Goal: Task Accomplishment & Management: Manage account settings

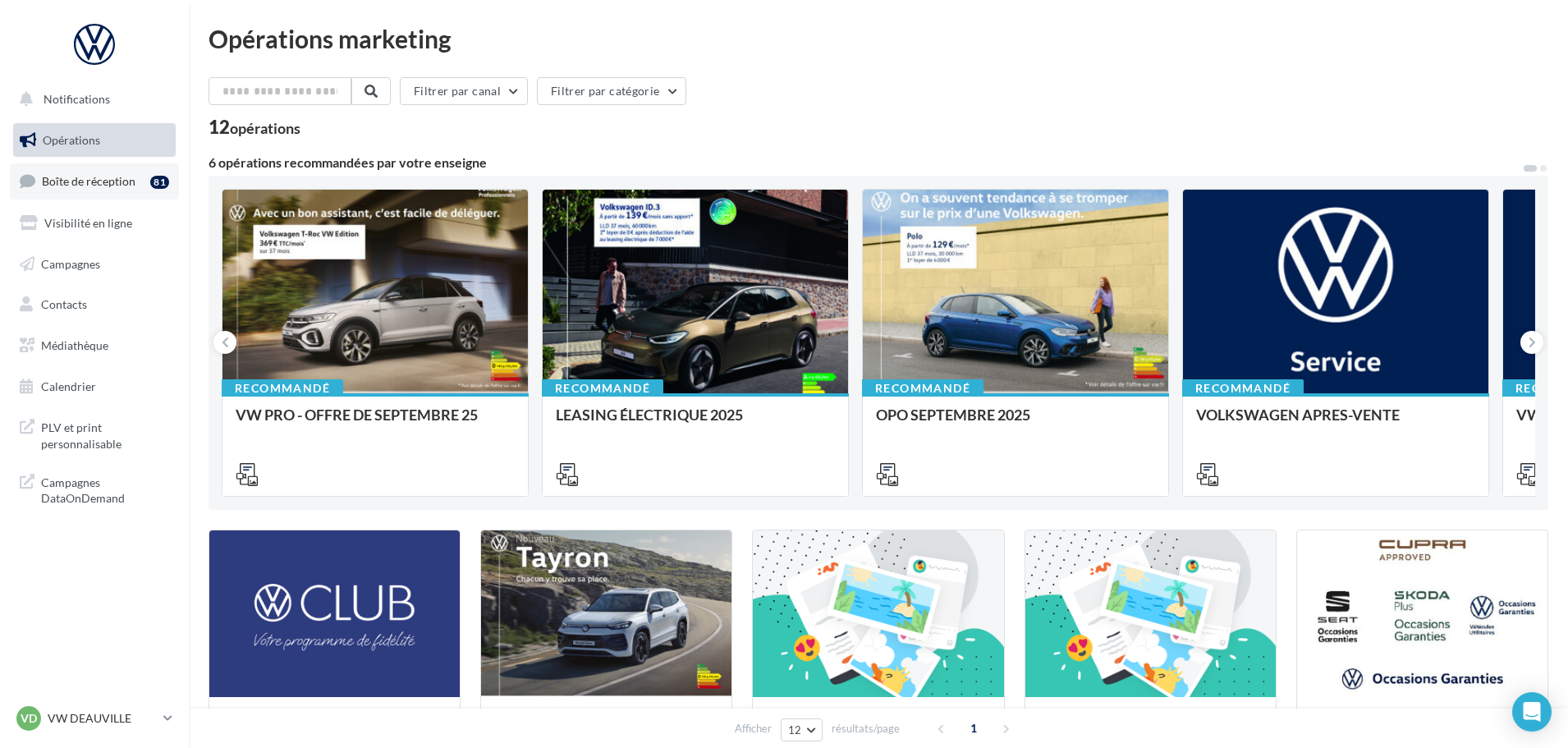
click at [81, 187] on span "Boîte de réception" at bounding box center [89, 180] width 94 height 14
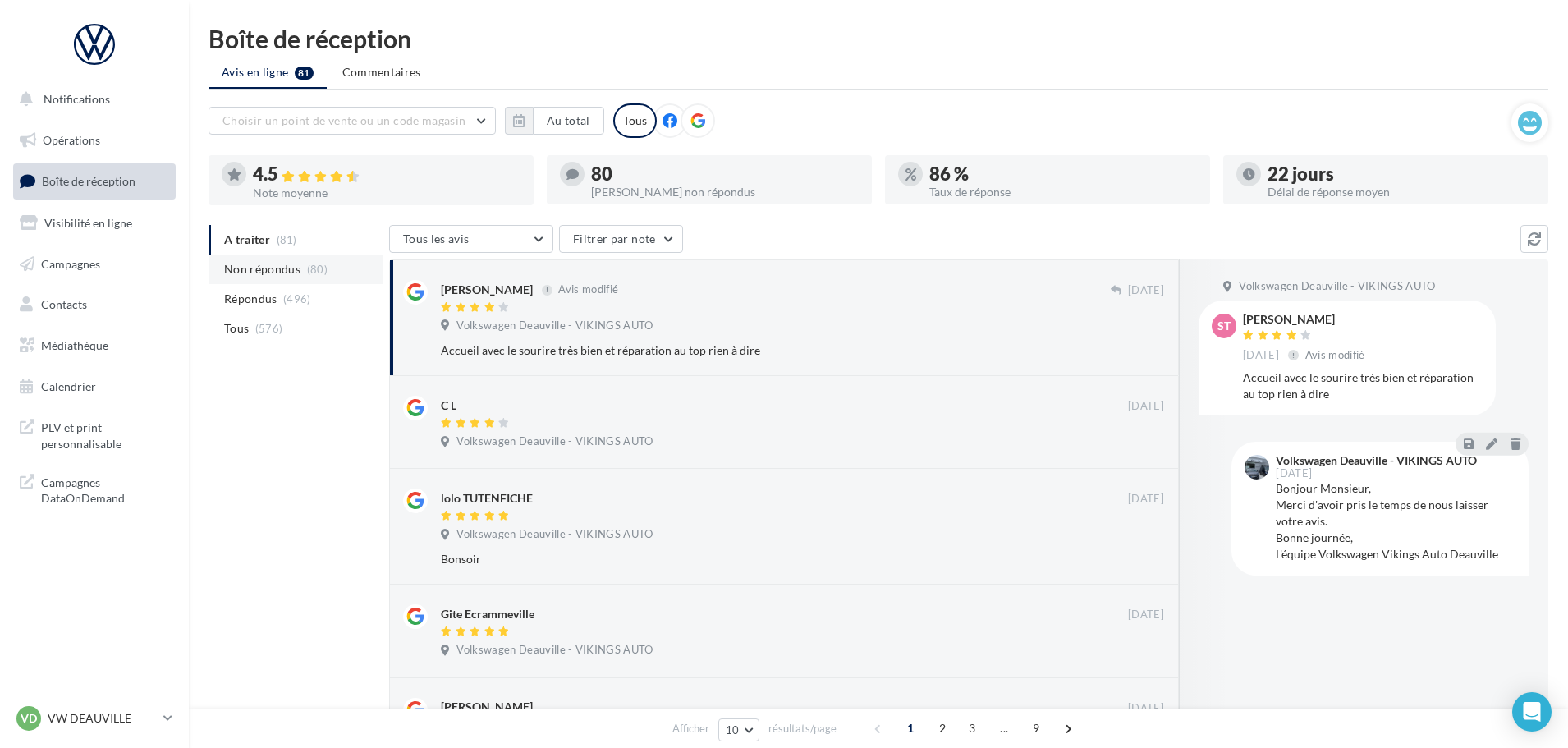
click at [269, 266] on span "Non répondus" at bounding box center [262, 269] width 77 height 16
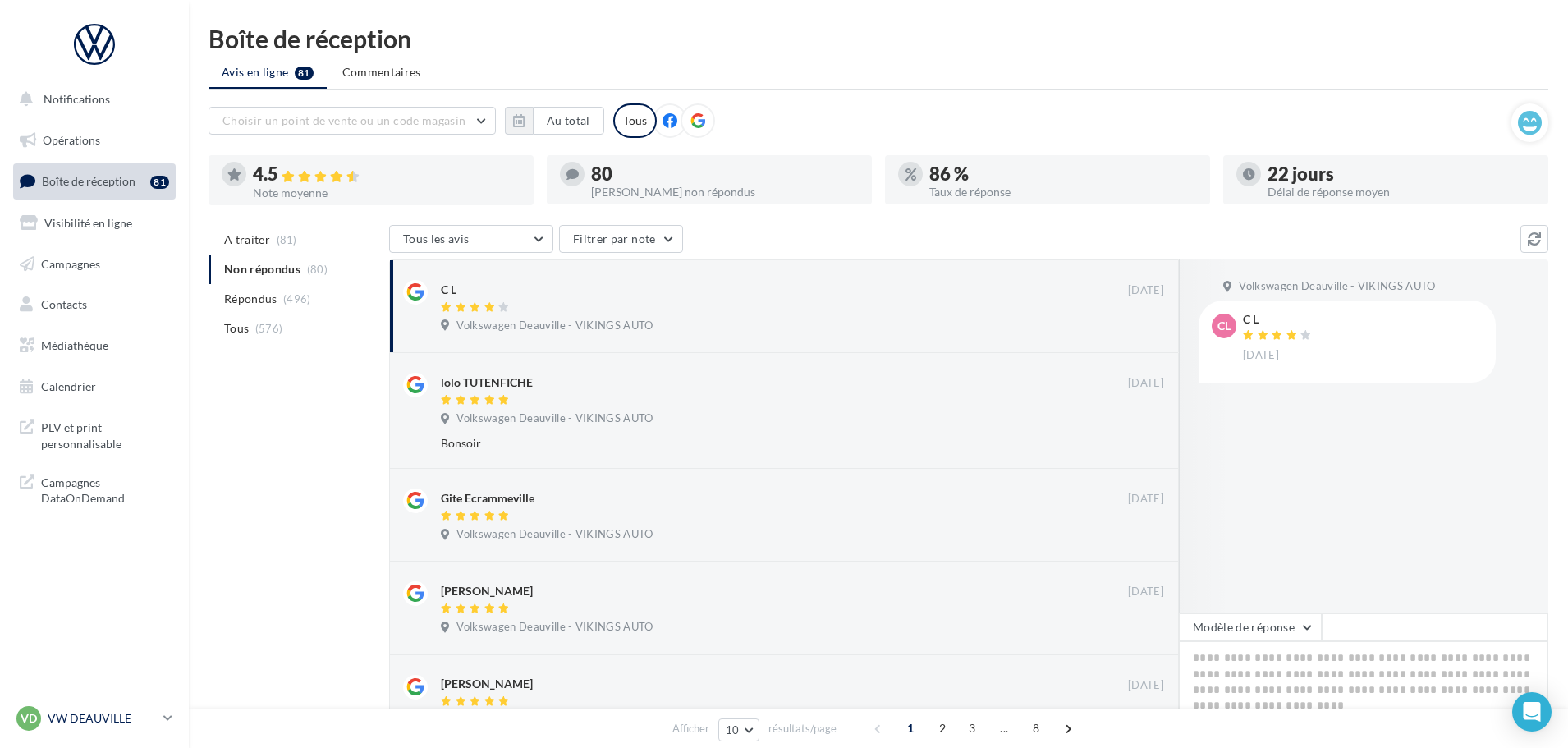
click at [81, 718] on p "VW DEAUVILLE" at bounding box center [102, 718] width 109 height 16
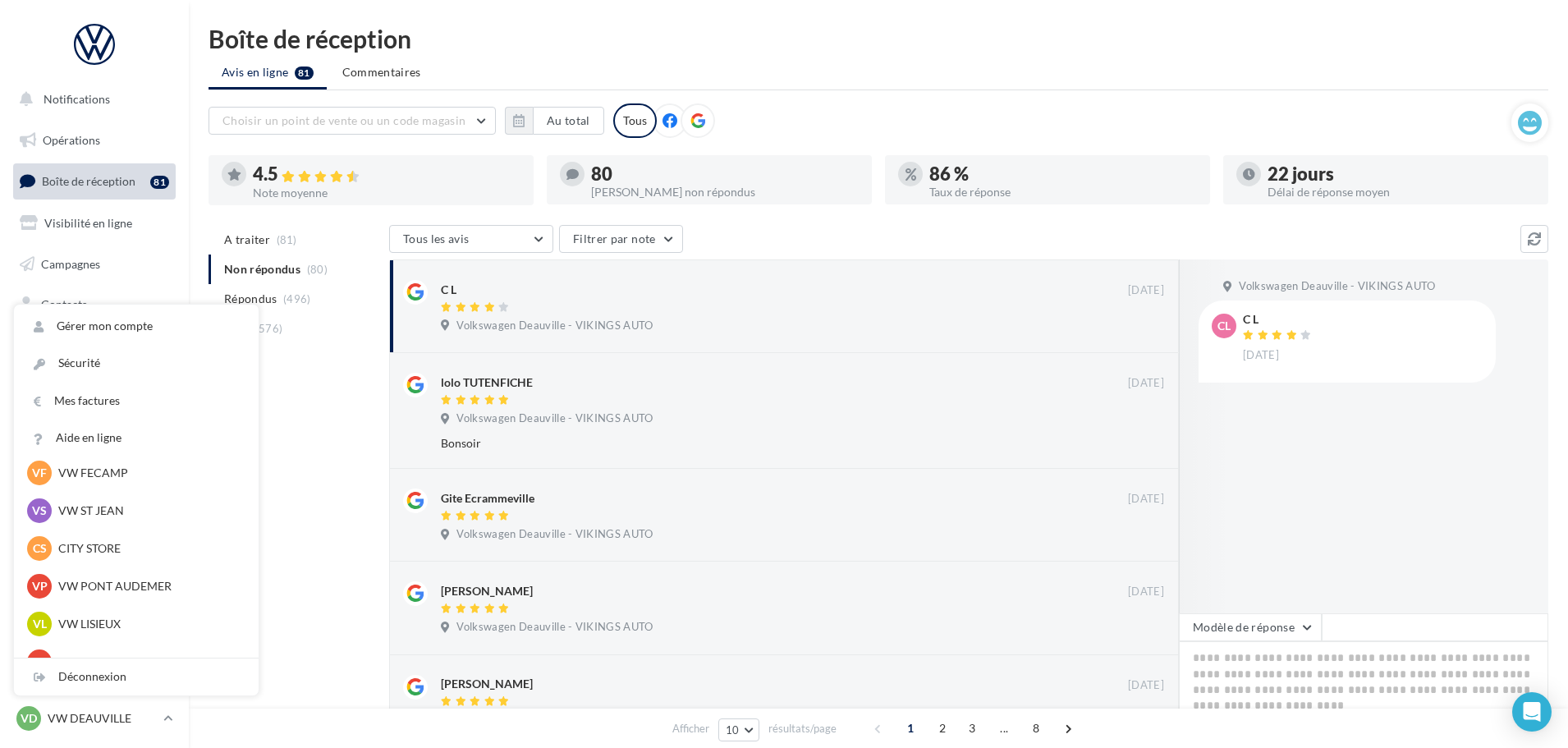
scroll to position [246, 0]
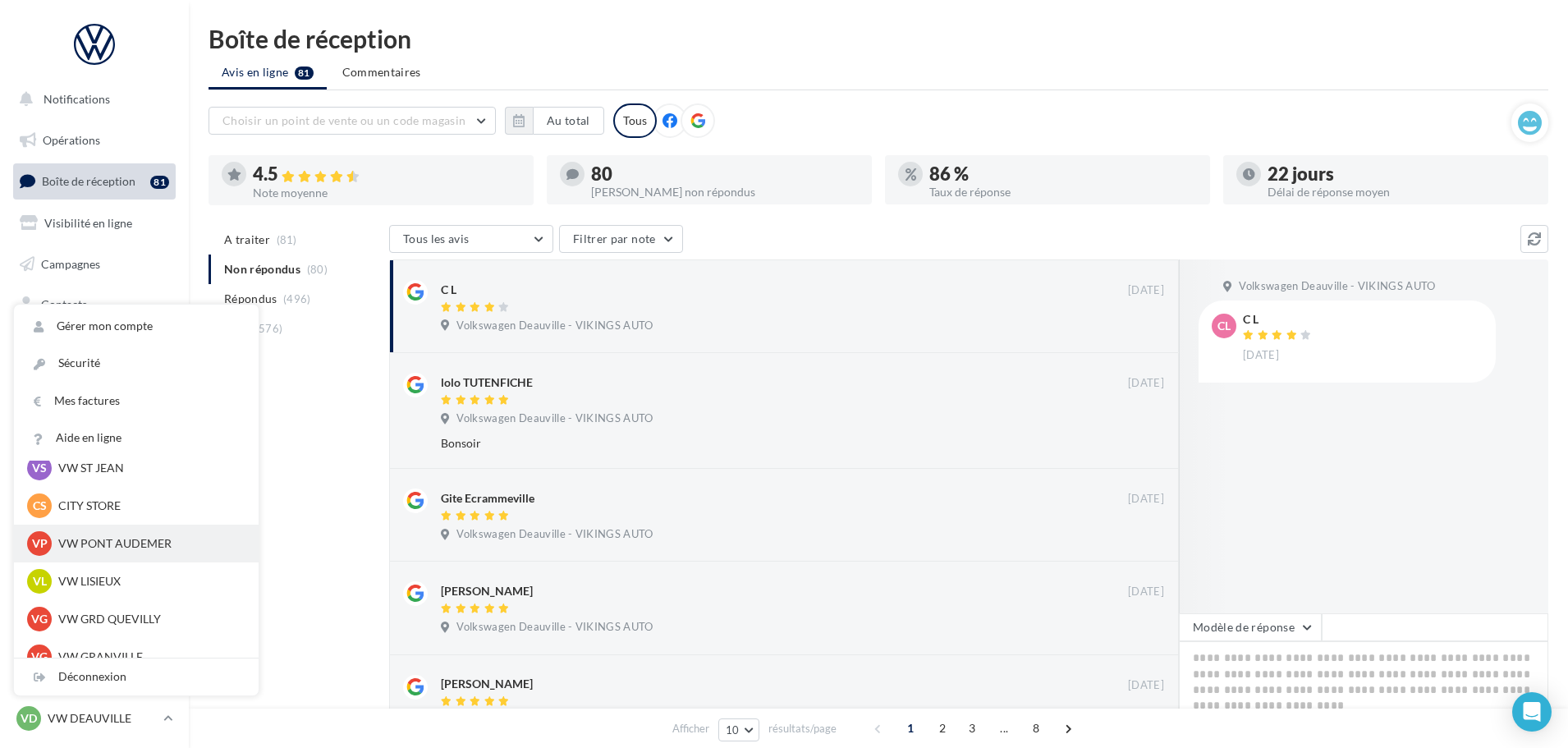
click at [120, 532] on div "VP VW PONT AUDEMER vw-pon-vau" at bounding box center [136, 543] width 218 height 25
